Goal: Transaction & Acquisition: Purchase product/service

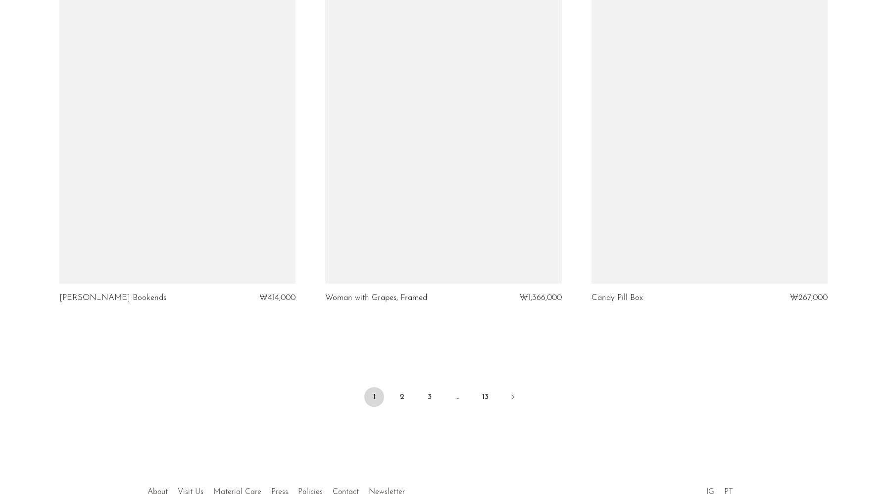
scroll to position [4323, 0]
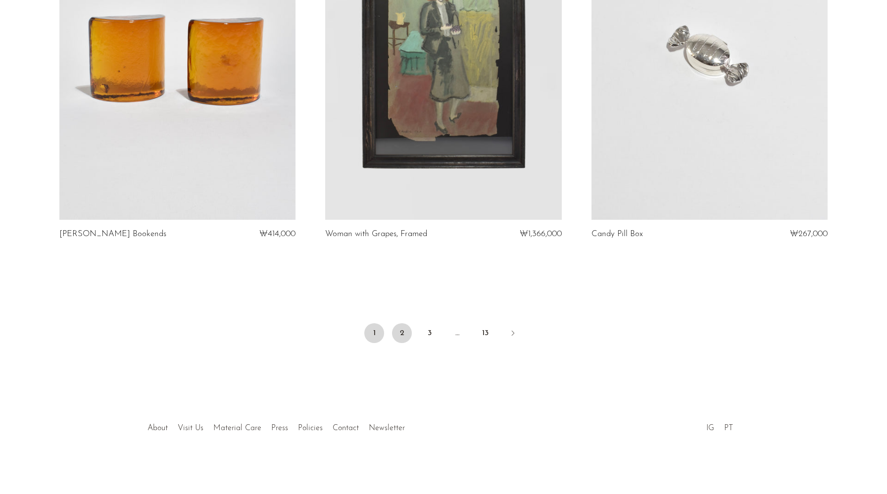
click at [401, 335] on link "2" at bounding box center [402, 333] width 20 height 20
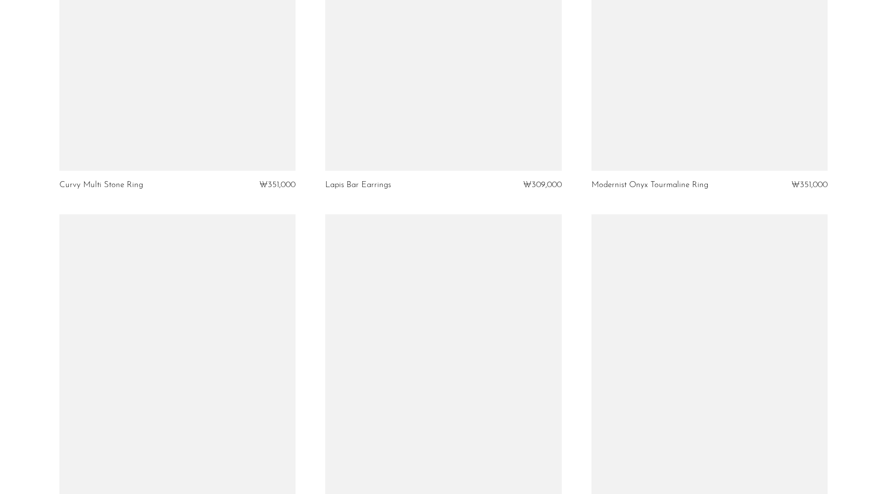
scroll to position [4332, 0]
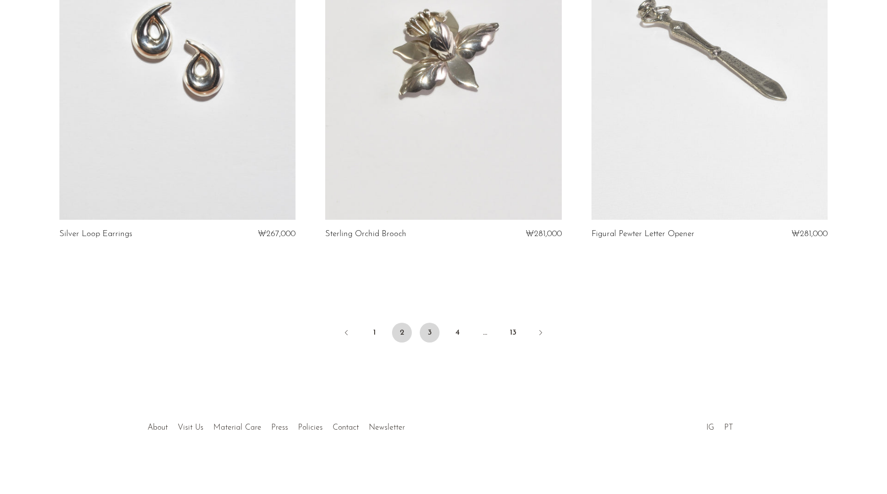
click at [432, 332] on link "3" at bounding box center [430, 333] width 20 height 20
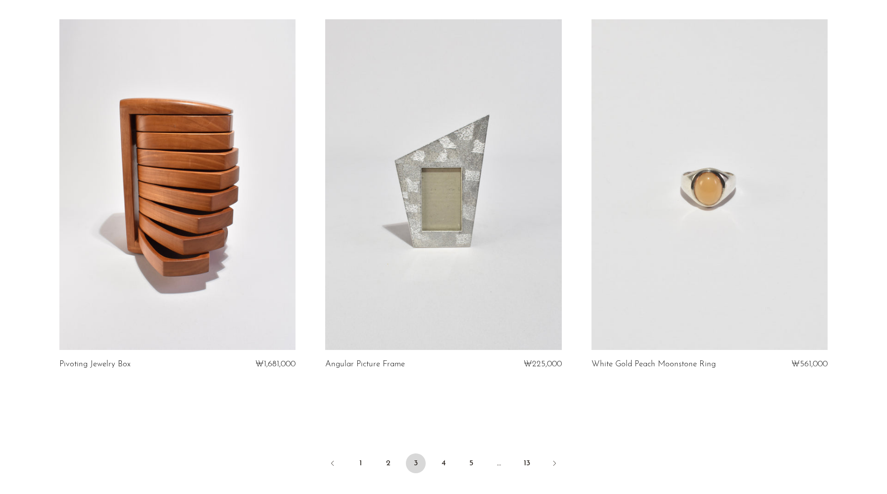
scroll to position [4212, 0]
click at [442, 452] on link "4" at bounding box center [444, 462] width 20 height 20
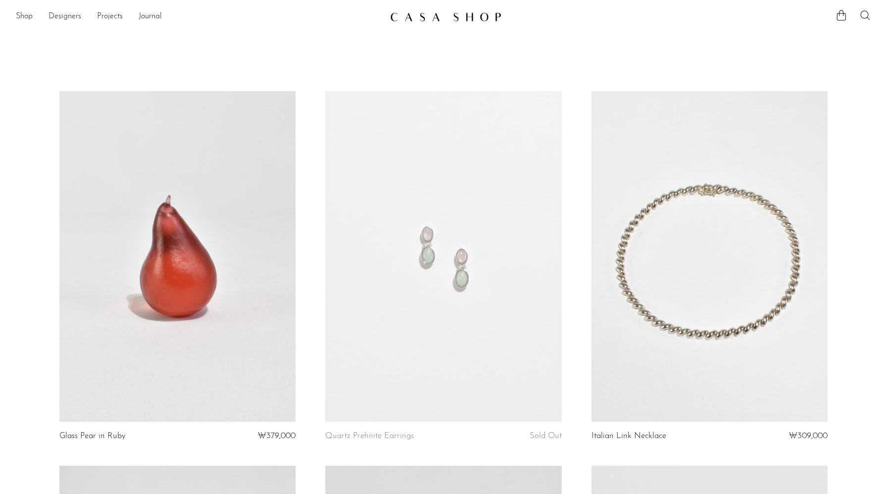
click at [862, 18] on icon at bounding box center [865, 15] width 12 height 12
click at [748, 48] on input "Perform a search" at bounding box center [792, 50] width 163 height 24
type input "cutlery"
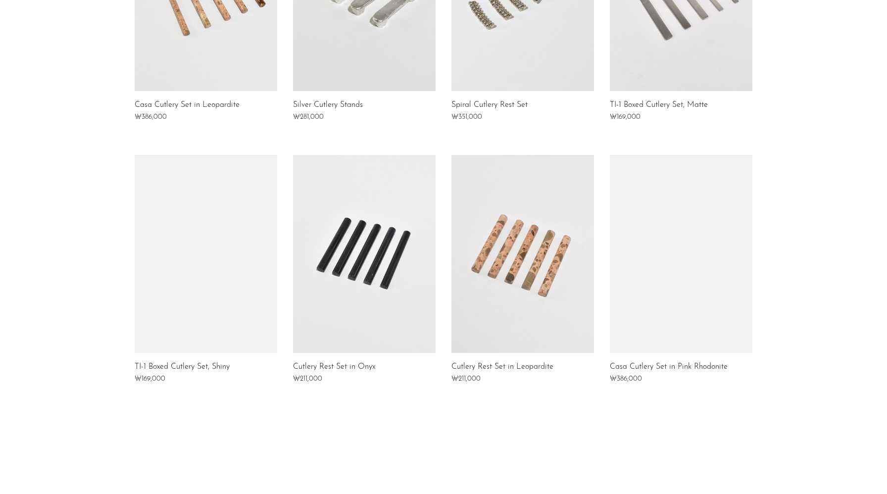
scroll to position [733, 0]
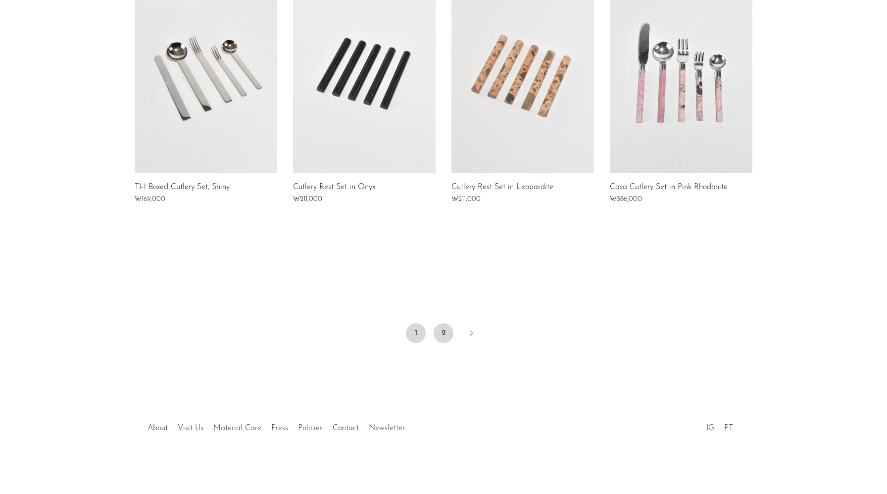
click at [441, 336] on link "2" at bounding box center [444, 333] width 20 height 20
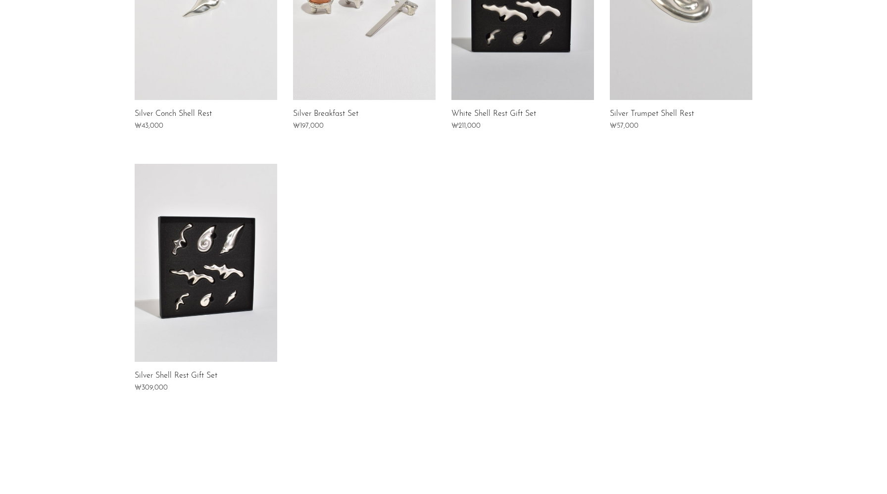
scroll to position [163, 0]
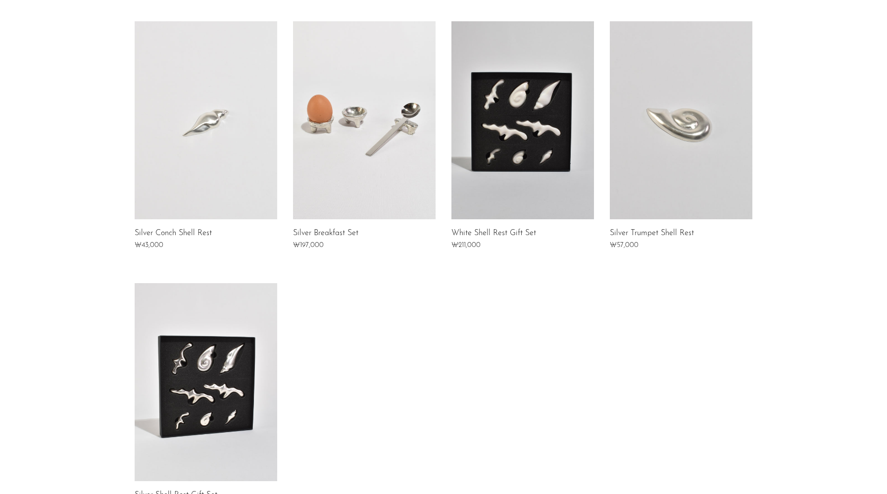
click at [552, 131] on link at bounding box center [522, 120] width 143 height 198
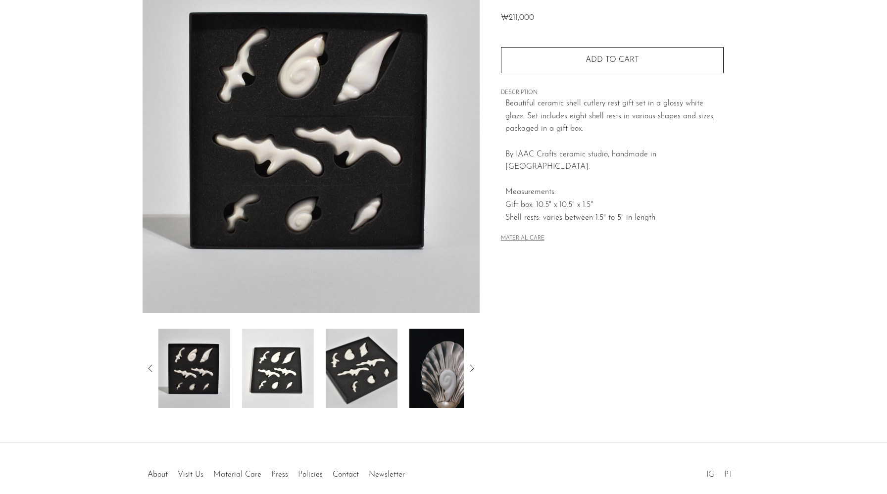
scroll to position [102, 0]
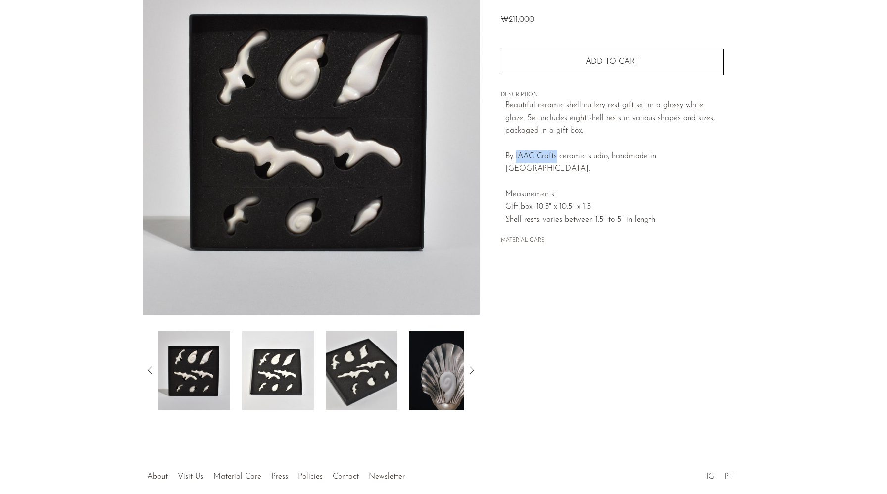
drag, startPoint x: 516, startPoint y: 156, endPoint x: 558, endPoint y: 156, distance: 41.6
click at [558, 156] on p "Beautiful ceramic shell cutlery rest gift set in a glossy white glaze. Set incl…" at bounding box center [614, 162] width 218 height 127
copy p "IAAC Crafts"
